Goal: Book appointment/travel/reservation

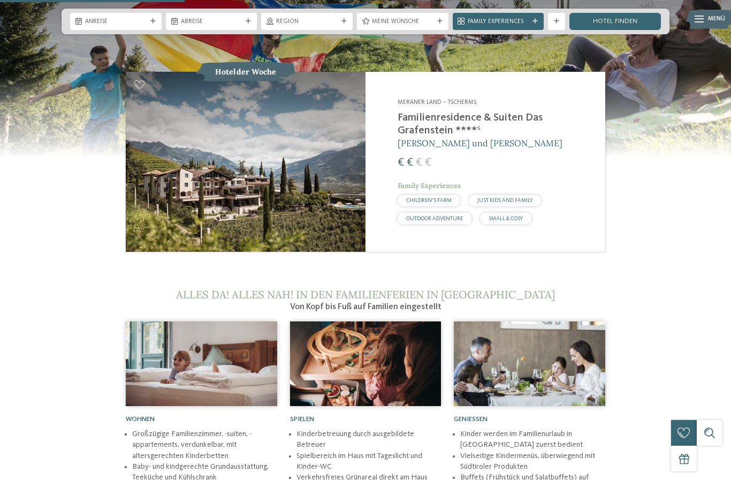
scroll to position [975, 0]
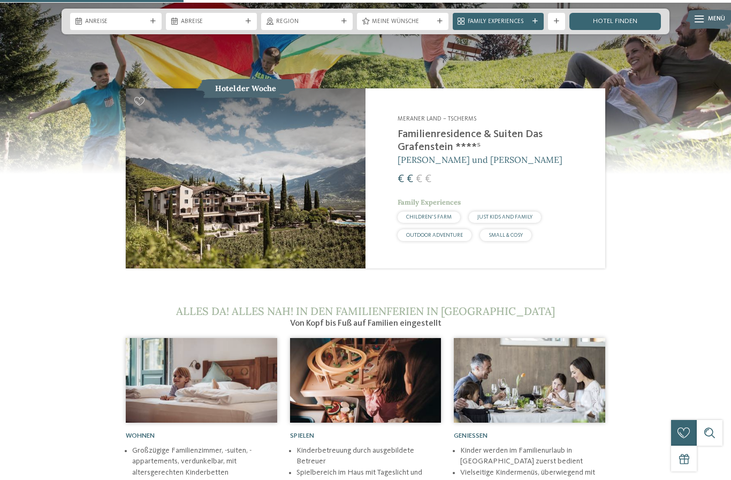
click at [261, 213] on img at bounding box center [246, 178] width 240 height 180
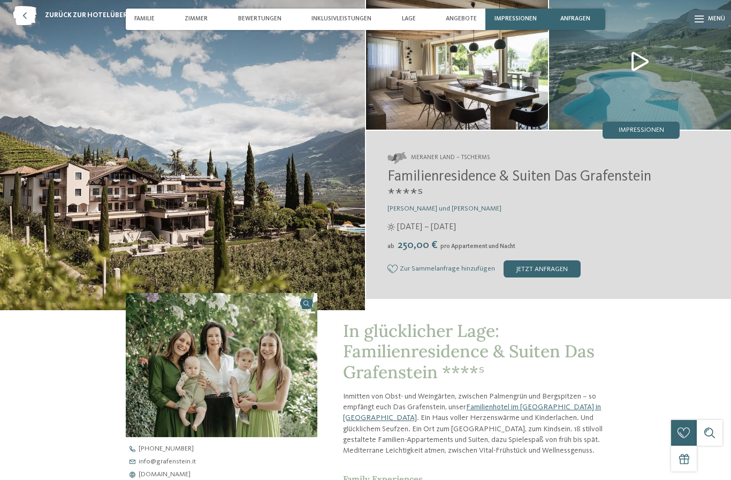
scroll to position [41, 0]
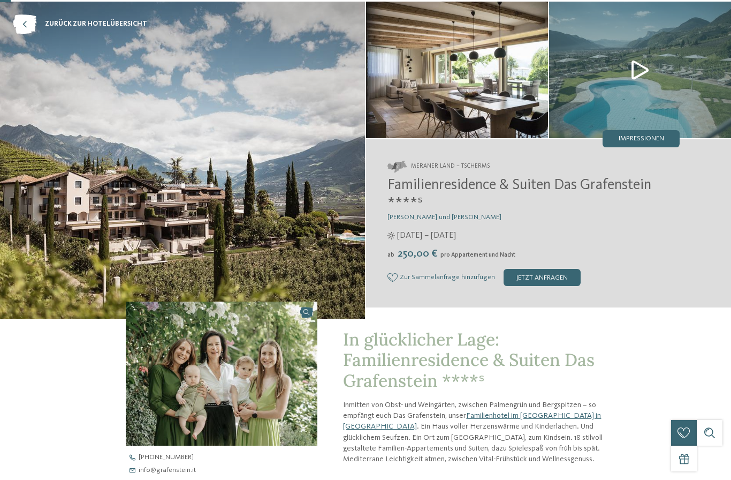
click at [662, 72] on img at bounding box center [640, 70] width 182 height 136
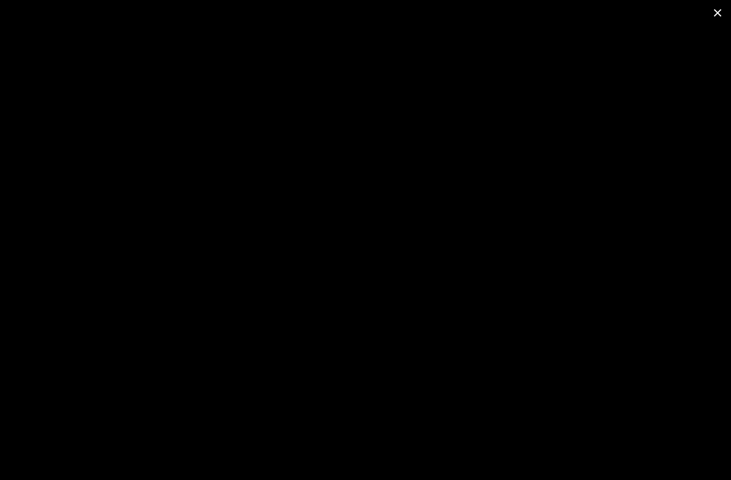
click at [719, 13] on span at bounding box center [717, 12] width 27 height 25
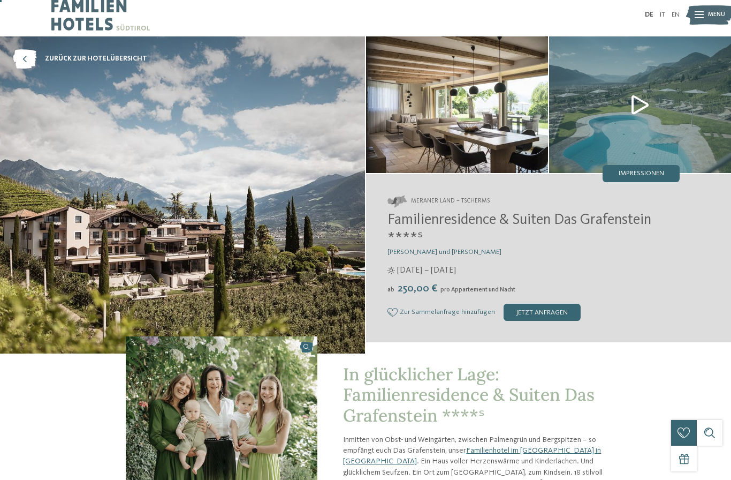
scroll to position [5, 0]
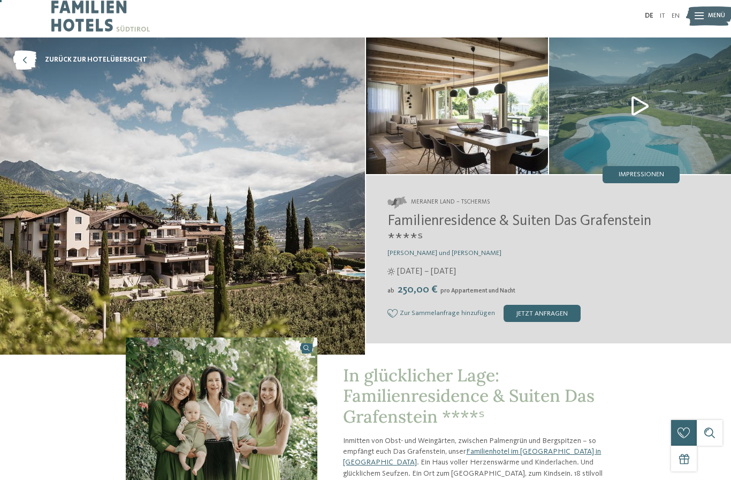
click at [193, 213] on img at bounding box center [182, 195] width 365 height 317
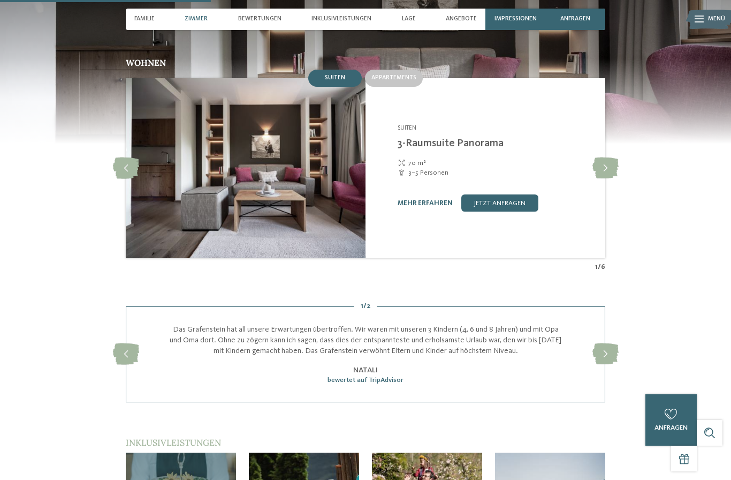
scroll to position [800, 0]
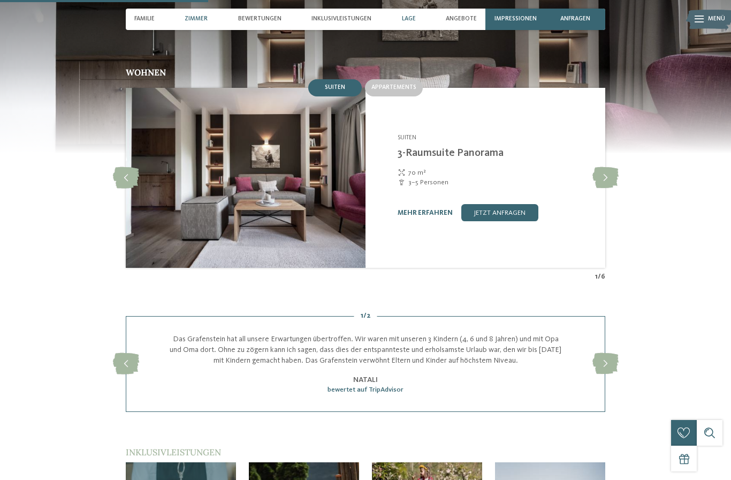
click at [409, 19] on span "Lage" at bounding box center [409, 19] width 14 height 7
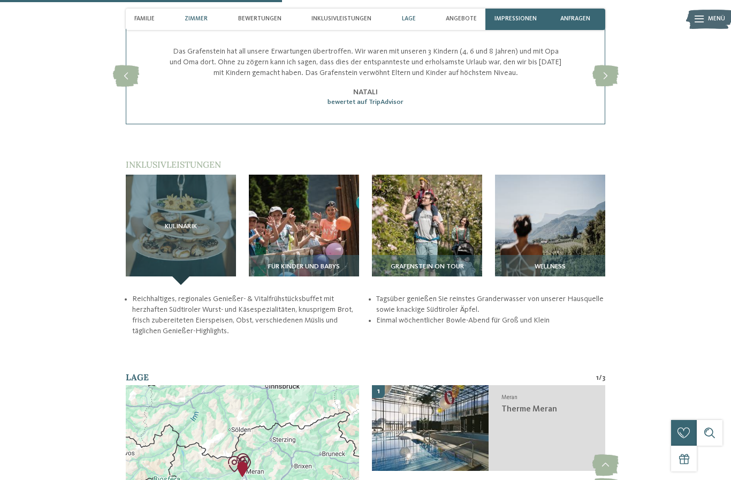
scroll to position [1038, 0]
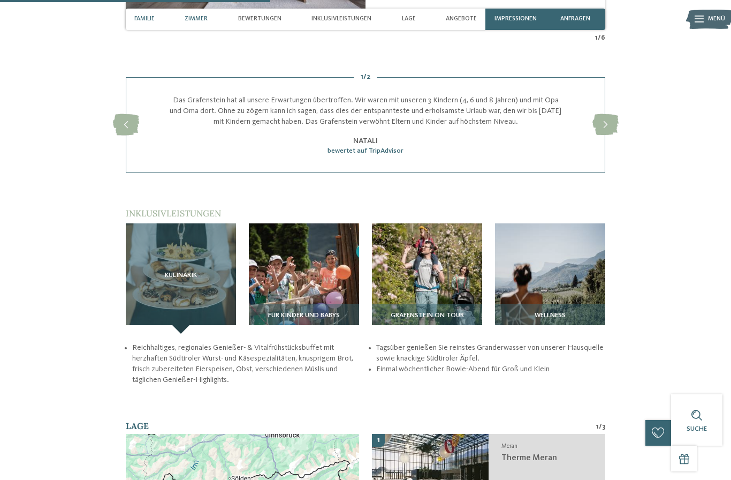
click at [136, 18] on span "Familie" at bounding box center [144, 19] width 20 height 7
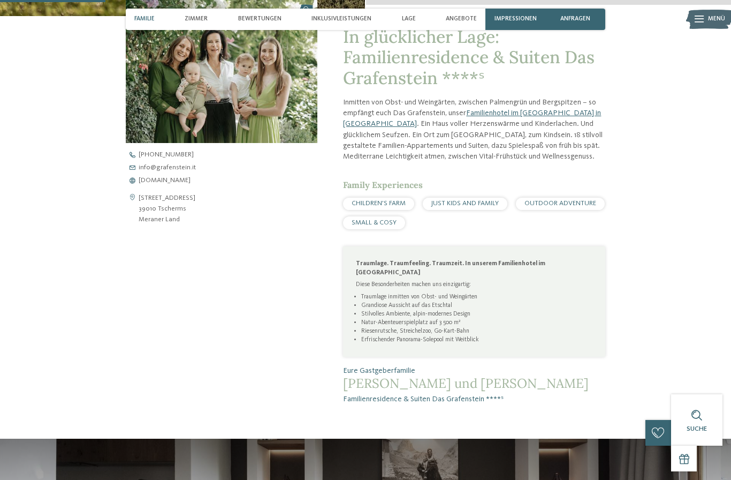
scroll to position [329, 0]
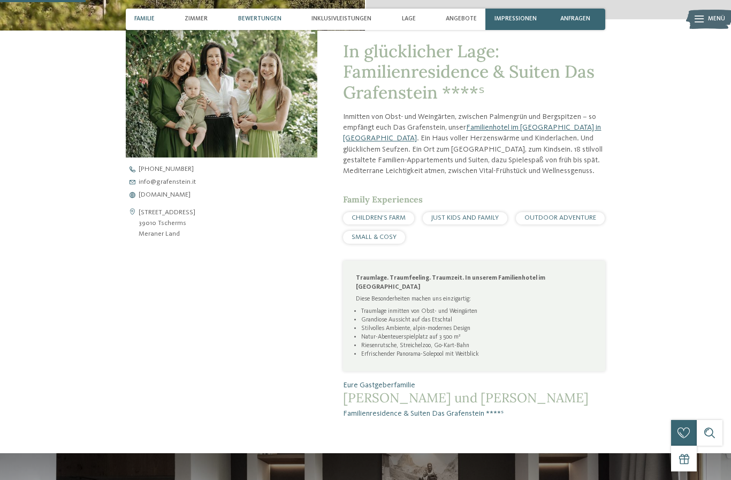
click at [270, 18] on span "Bewertungen" at bounding box center [259, 19] width 43 height 7
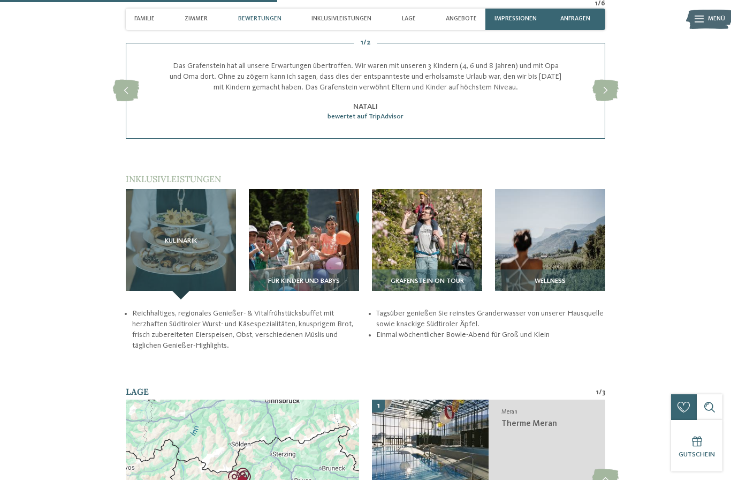
scroll to position [1072, 0]
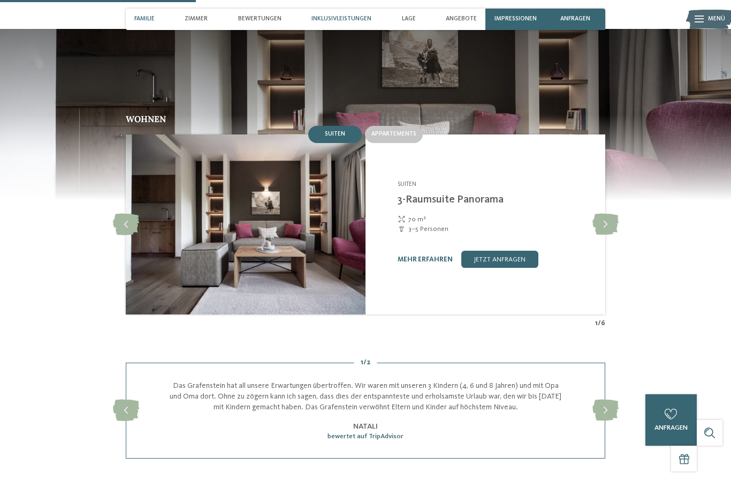
click at [348, 17] on span "Inklusivleistungen" at bounding box center [342, 19] width 60 height 7
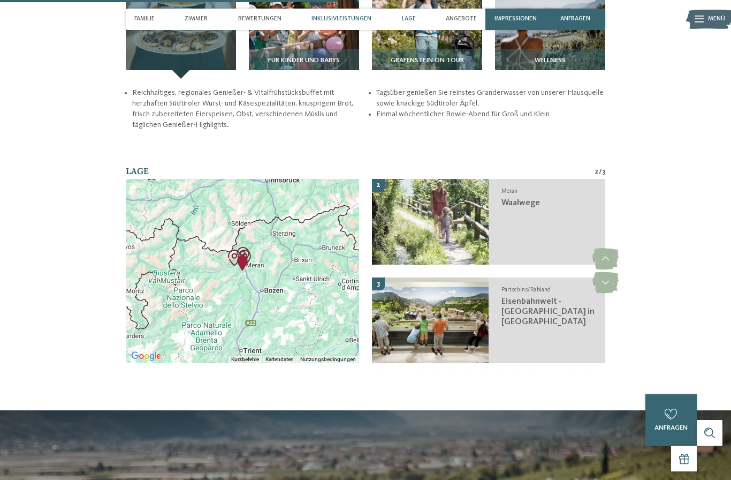
scroll to position [1301, 0]
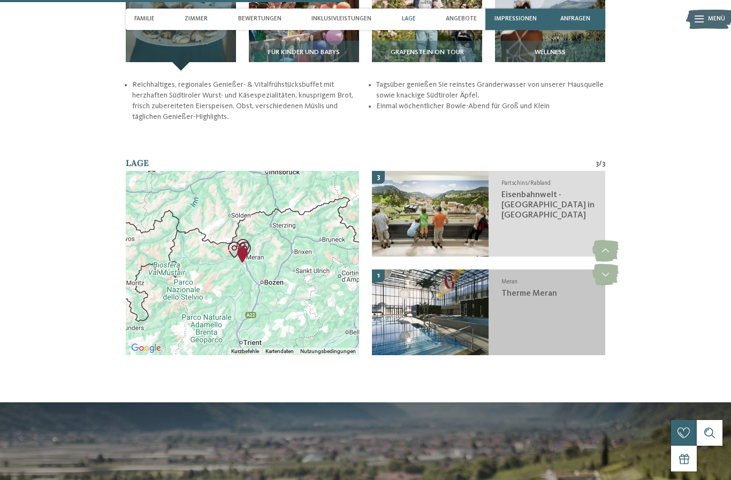
click at [463, 347] on img at bounding box center [430, 312] width 117 height 86
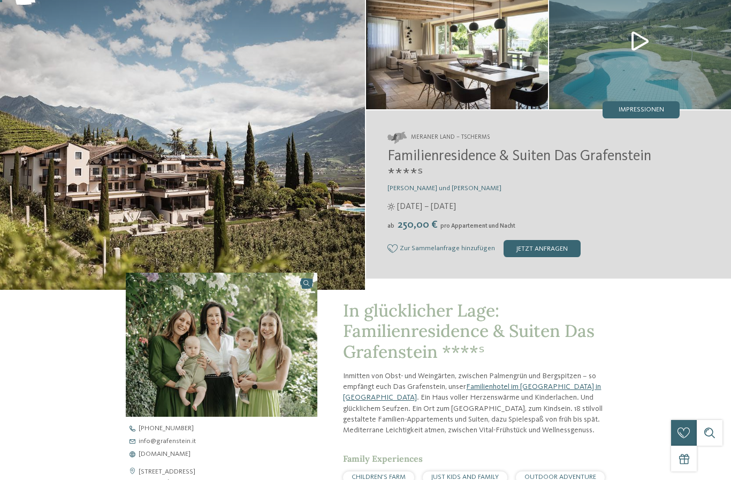
scroll to position [0, 0]
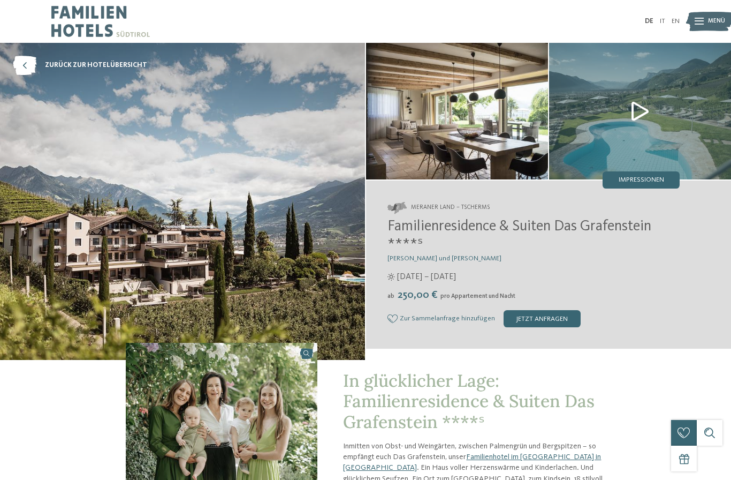
click at [90, 25] on img at bounding box center [100, 21] width 98 height 43
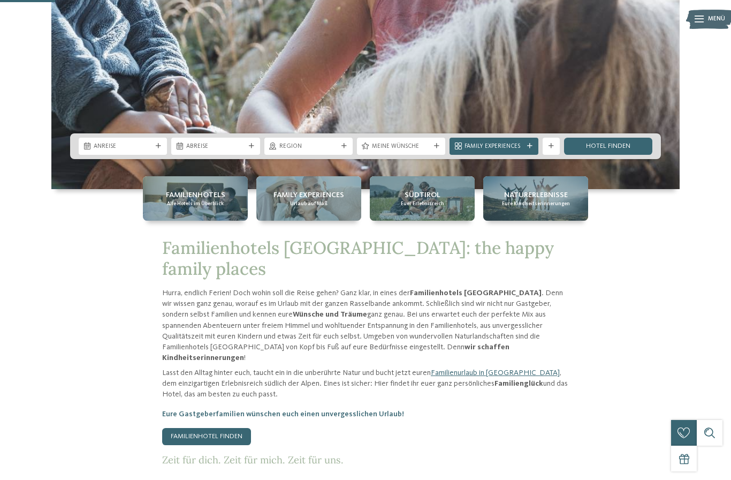
scroll to position [270, 0]
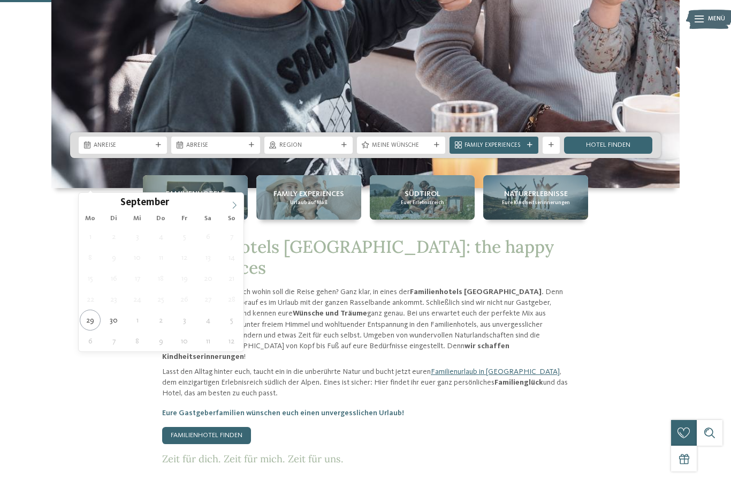
click at [236, 204] on icon at bounding box center [234, 204] width 7 height 7
click at [233, 207] on icon at bounding box center [234, 204] width 7 height 7
click at [231, 206] on icon at bounding box center [234, 204] width 7 height 7
type input "****"
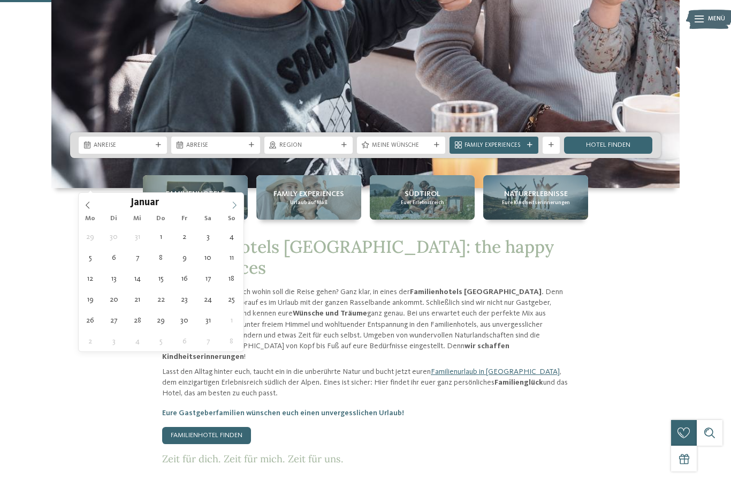
click at [233, 204] on icon at bounding box center [234, 204] width 7 height 7
click at [236, 200] on span at bounding box center [234, 202] width 18 height 18
click at [236, 206] on icon at bounding box center [234, 204] width 7 height 7
click at [231, 206] on icon at bounding box center [234, 204] width 7 height 7
click at [237, 201] on icon at bounding box center [234, 204] width 7 height 7
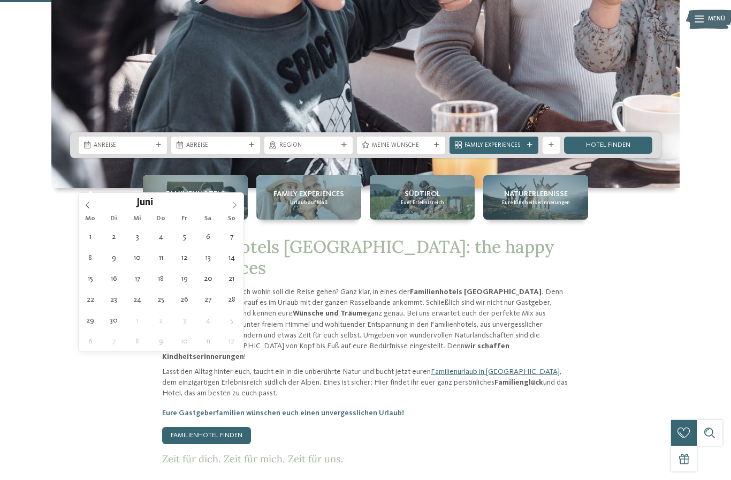
click at [237, 203] on icon at bounding box center [234, 204] width 7 height 7
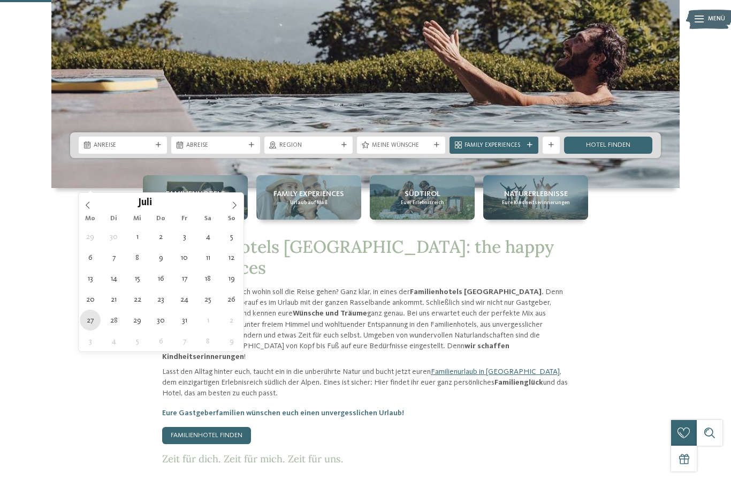
type div "[DATE]"
type input "****"
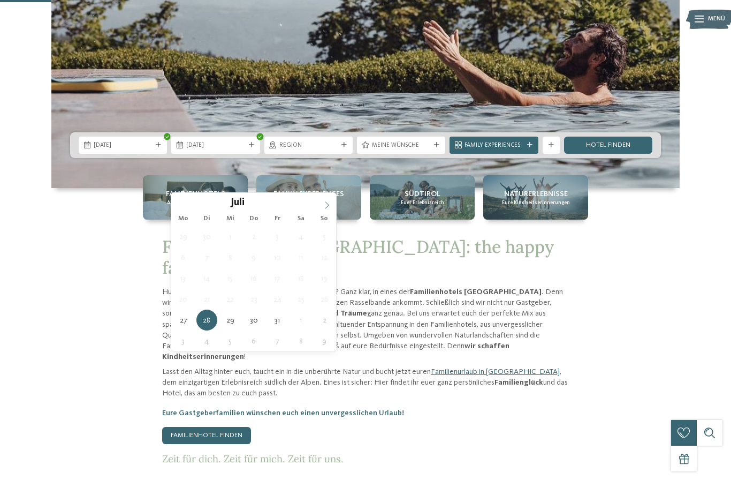
click at [326, 203] on icon at bounding box center [327, 204] width 4 height 7
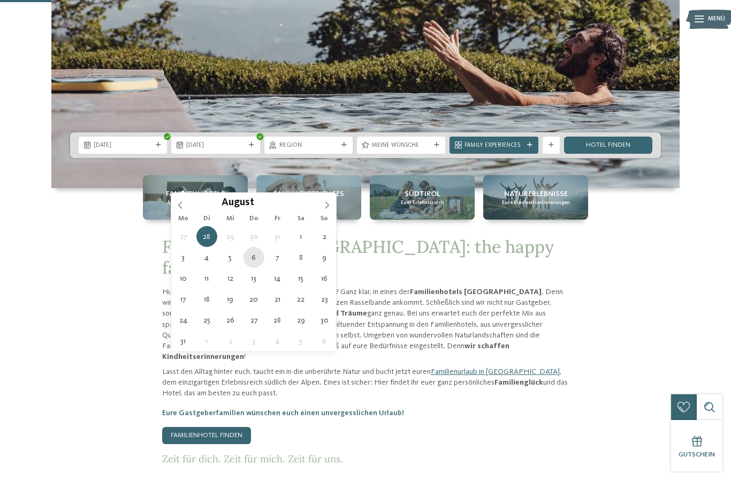
type div "[DATE]"
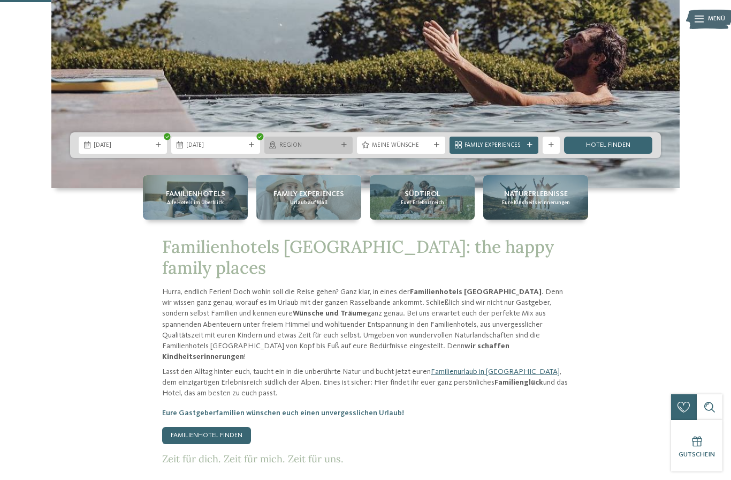
click at [333, 150] on span "Region" at bounding box center [308, 145] width 58 height 9
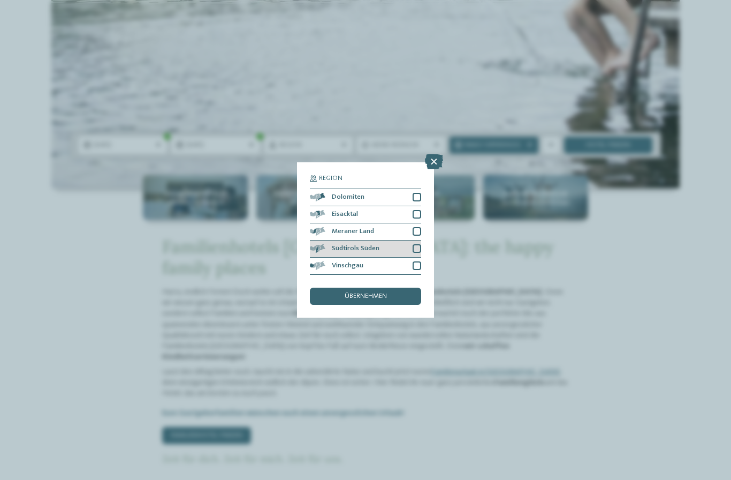
click at [412, 240] on div "Südtirols Süden" at bounding box center [365, 248] width 111 height 17
click at [416, 227] on div at bounding box center [417, 231] width 9 height 9
click at [405, 287] on div "übernehmen" at bounding box center [365, 295] width 111 height 17
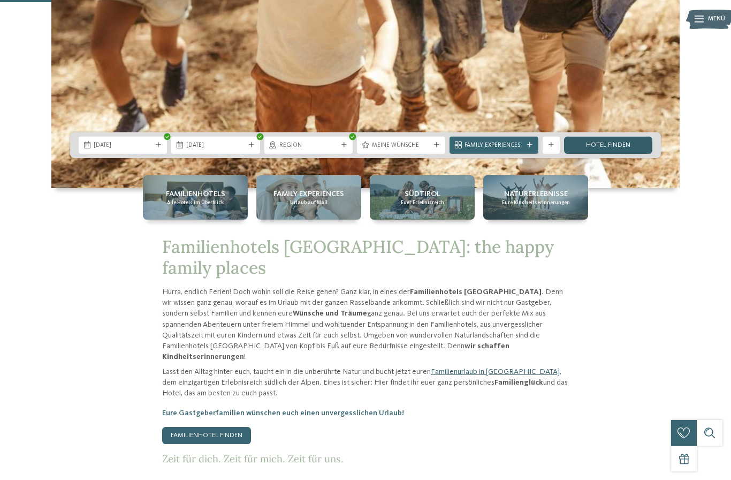
click at [595, 154] on link "Hotel finden" at bounding box center [608, 144] width 88 height 17
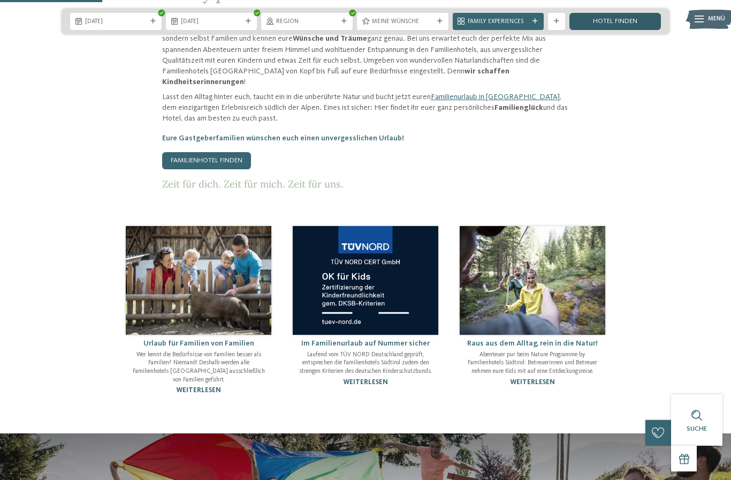
scroll to position [544, 0]
